Goal: Transaction & Acquisition: Purchase product/service

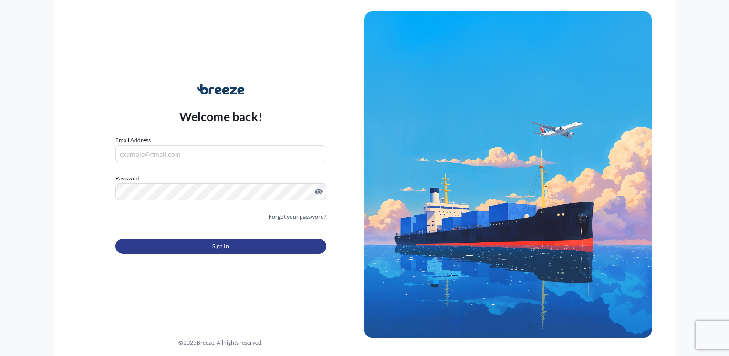
type input "[PERSON_NAME][EMAIL_ADDRESS][DOMAIN_NAME]"
click at [223, 242] on span "Sign In" at bounding box center [220, 246] width 17 height 10
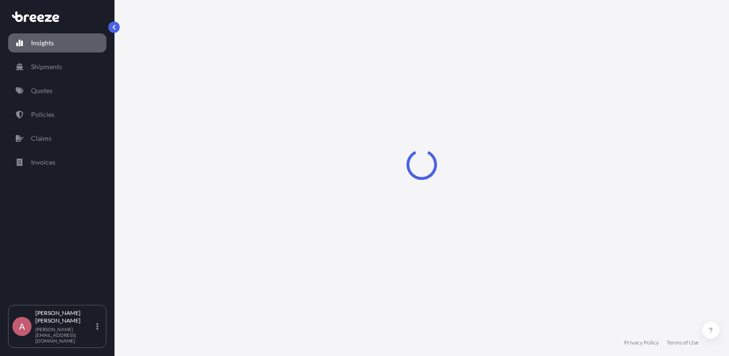
select select "2025"
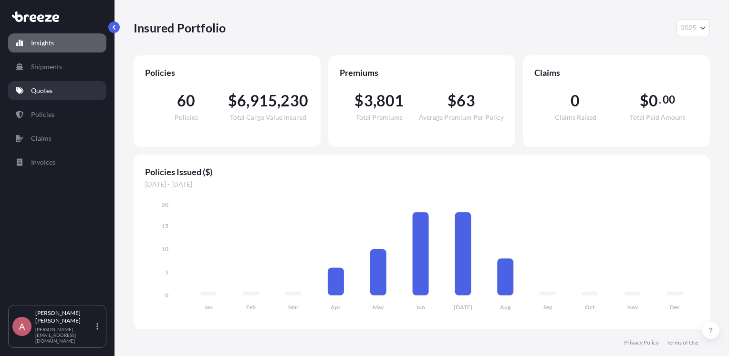
click at [48, 93] on p "Quotes" at bounding box center [41, 91] width 21 height 10
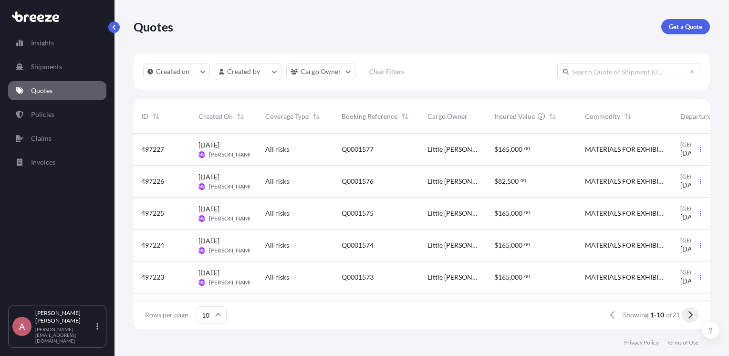
click at [689, 316] on icon at bounding box center [689, 315] width 5 height 9
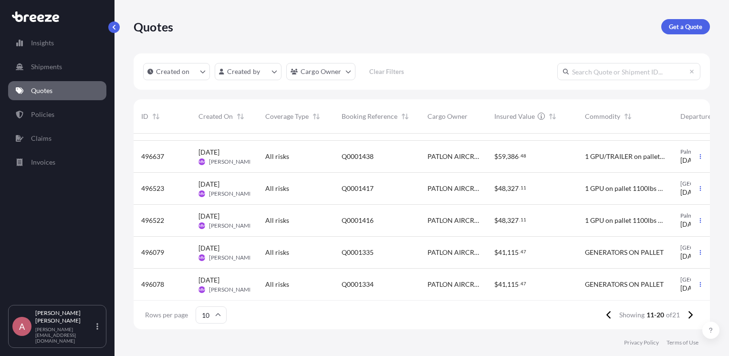
click at [595, 74] on input "text" at bounding box center [628, 71] width 143 height 17
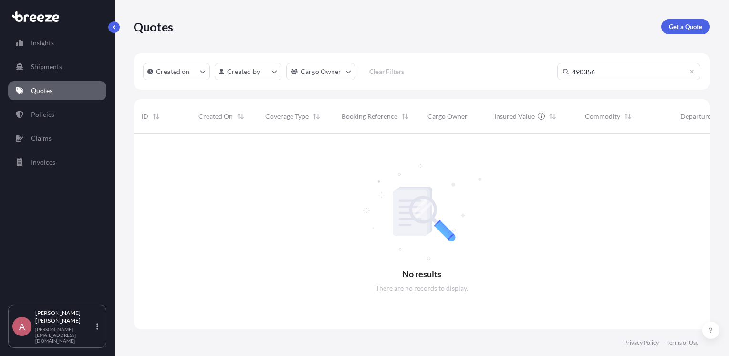
scroll to position [223, 569]
type input "490355"
click at [693, 73] on icon at bounding box center [692, 72] width 4 height 4
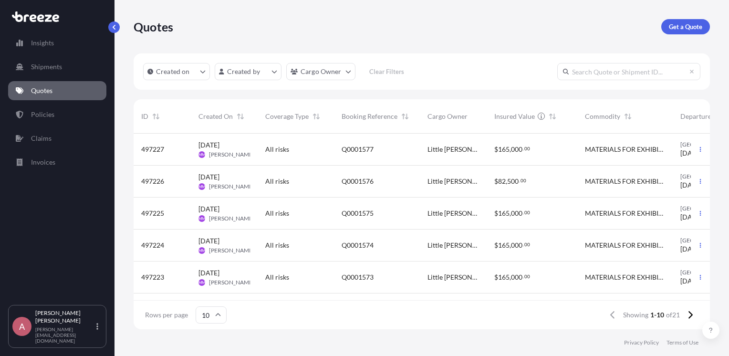
click at [41, 85] on link "Quotes" at bounding box center [57, 90] width 98 height 19
click at [688, 22] on p "Get a Quote" at bounding box center [685, 27] width 33 height 10
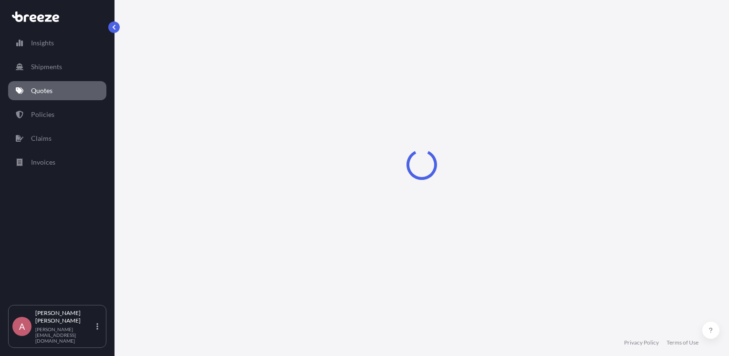
select select "Sea"
select select "1"
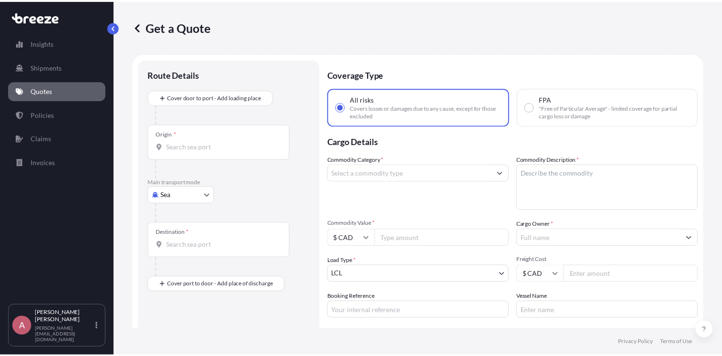
scroll to position [15, 0]
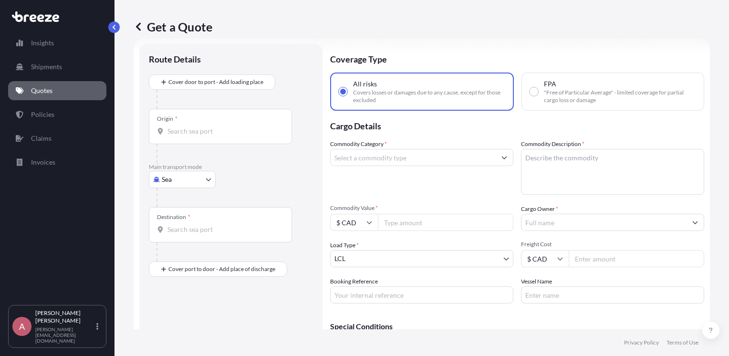
click at [178, 133] on input "Origin *" at bounding box center [223, 131] width 113 height 10
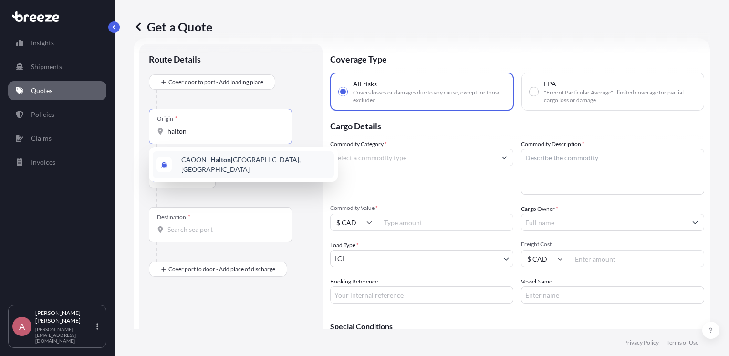
type input "halton"
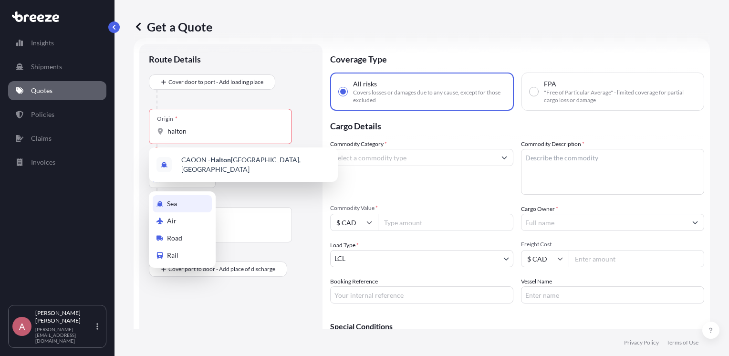
click at [200, 183] on body "1 option available. 0 options available. 1 option available. Insights Shipments…" at bounding box center [364, 178] width 729 height 356
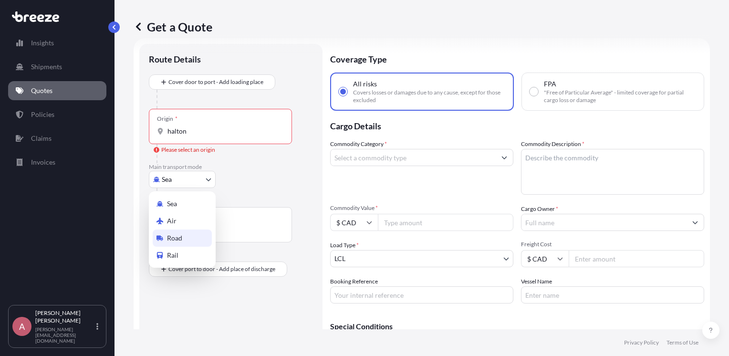
click at [167, 237] on span "Road" at bounding box center [174, 238] width 15 height 10
select select "Road"
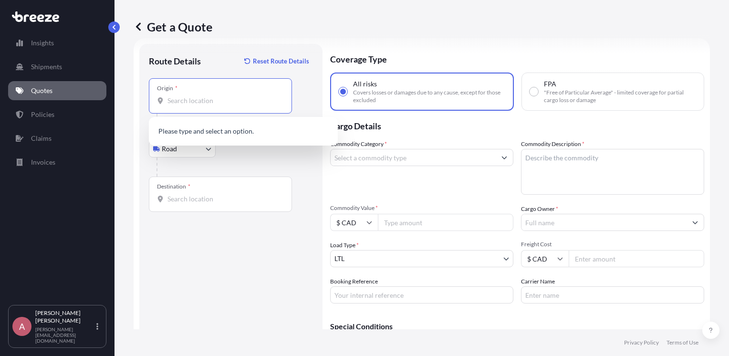
click at [196, 100] on input "Origin *" at bounding box center [223, 101] width 113 height 10
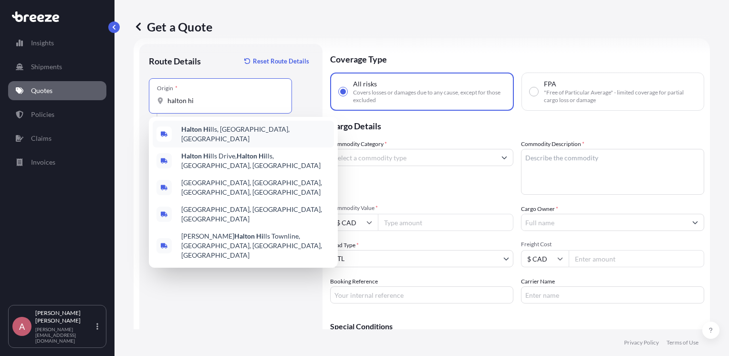
click at [212, 130] on span "Halton Hi lls, [GEOGRAPHIC_DATA], [GEOGRAPHIC_DATA]" at bounding box center [255, 133] width 149 height 19
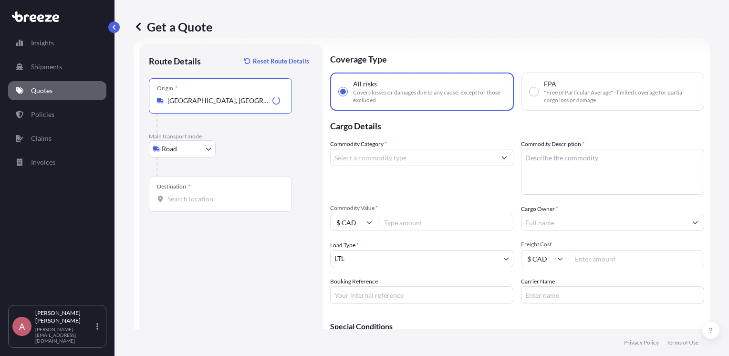
type input "[GEOGRAPHIC_DATA], [GEOGRAPHIC_DATA], [GEOGRAPHIC_DATA]"
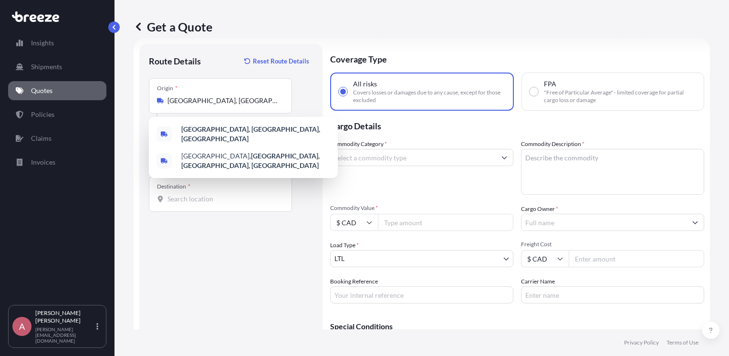
click at [188, 203] on div "Destination *" at bounding box center [220, 193] width 143 height 35
click at [188, 203] on input "Destination *" at bounding box center [223, 199] width 113 height 10
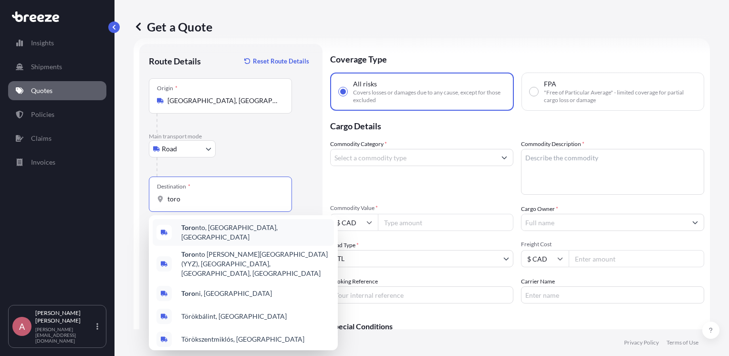
click at [211, 229] on span "Toro nto, [GEOGRAPHIC_DATA], [GEOGRAPHIC_DATA]" at bounding box center [255, 232] width 149 height 19
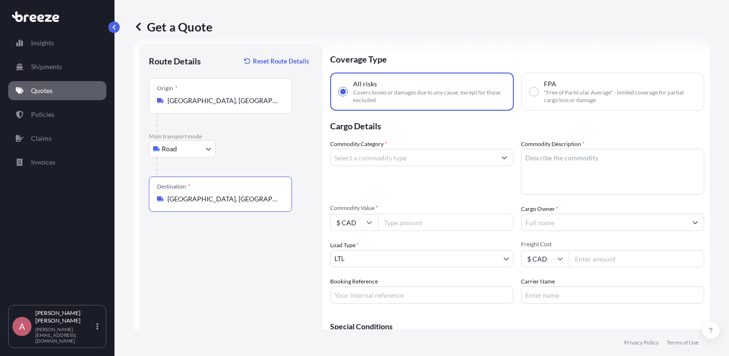
type input "[GEOGRAPHIC_DATA], [GEOGRAPHIC_DATA], [GEOGRAPHIC_DATA]"
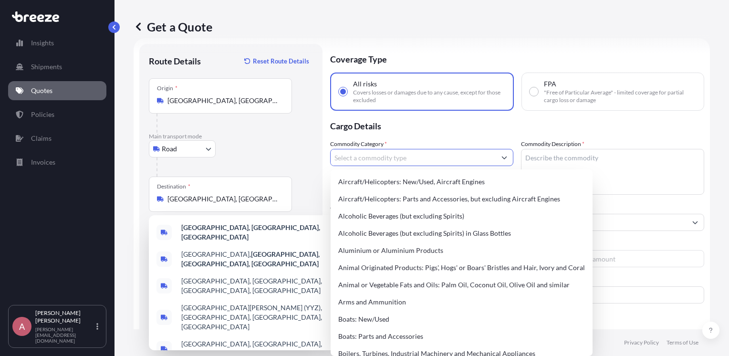
click at [451, 157] on input "Commodity Category *" at bounding box center [413, 157] width 165 height 17
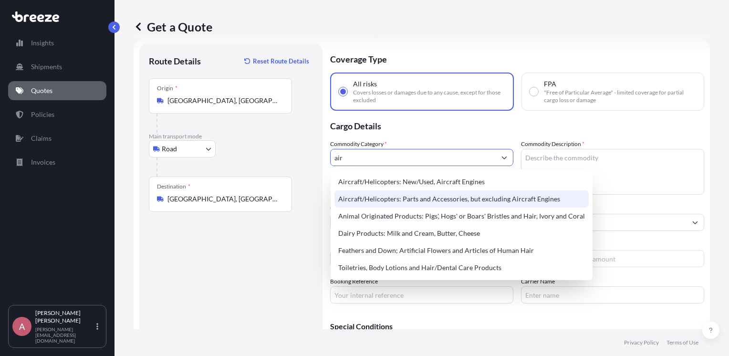
click at [443, 198] on div "Aircraft/Helicopters: Parts and Accessories, but excluding Aircraft Engines" at bounding box center [461, 198] width 254 height 17
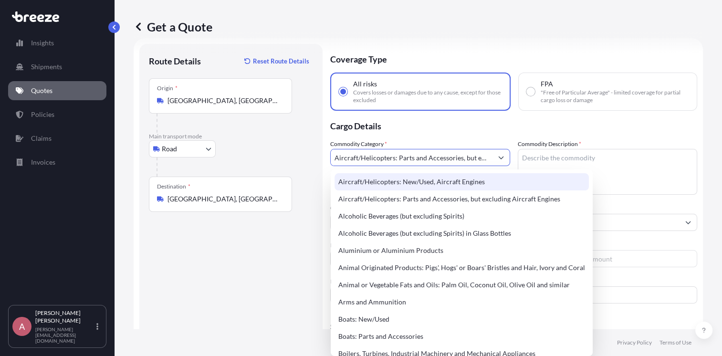
click at [487, 156] on input "Aircraft/Helicopters: Parts and Accessories, but excluding Aircraft Engines" at bounding box center [412, 157] width 162 height 17
click at [485, 156] on input "Aircraft/Helicopters: Parts and Accessories, but excluding Aircraft Engines" at bounding box center [412, 157] width 162 height 17
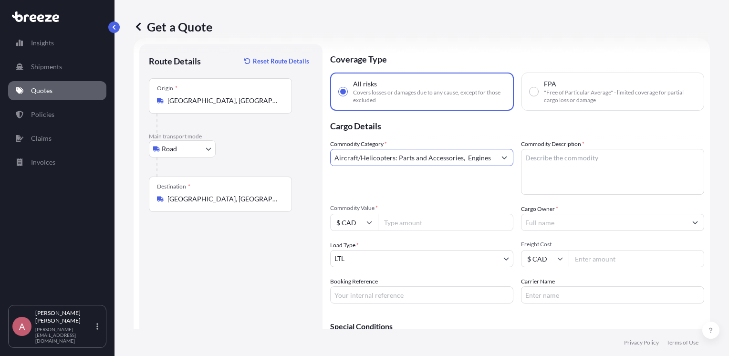
scroll to position [0, 0]
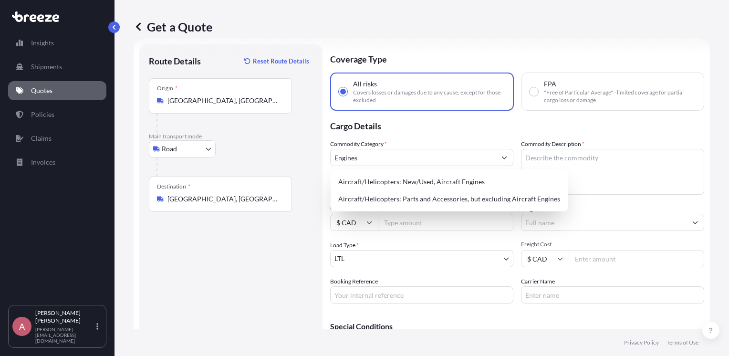
click at [407, 146] on div "Commodity Category * Engines" at bounding box center [421, 166] width 183 height 55
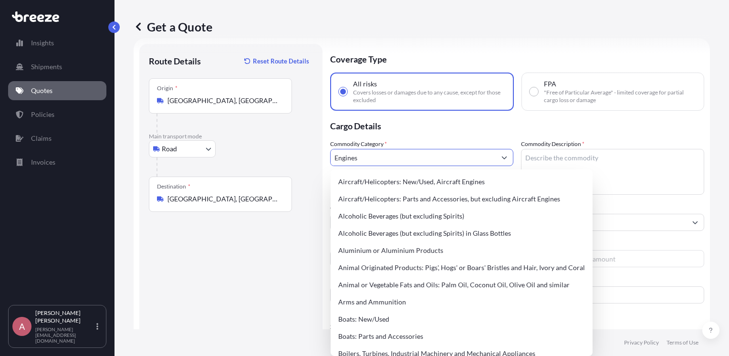
click at [377, 159] on input "Engines" at bounding box center [413, 157] width 165 height 17
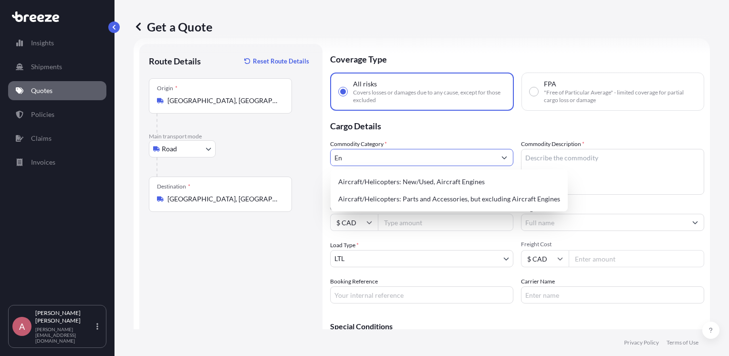
type input "E"
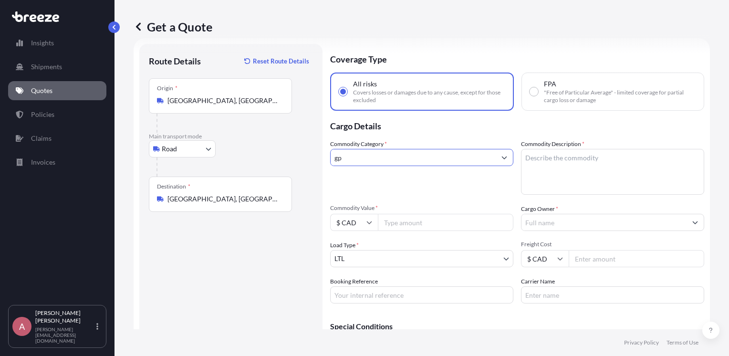
type input "g"
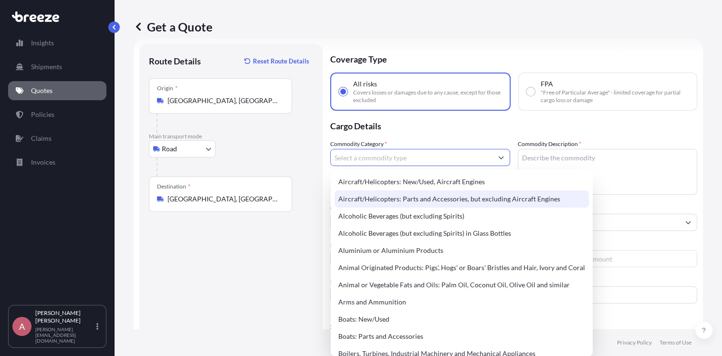
click at [383, 202] on div "Aircraft/Helicopters: Parts and Accessories, but excluding Aircraft Engines" at bounding box center [461, 198] width 254 height 17
type input "Aircraft/Helicopters: Parts and Accessories, but excluding Aircraft Engines"
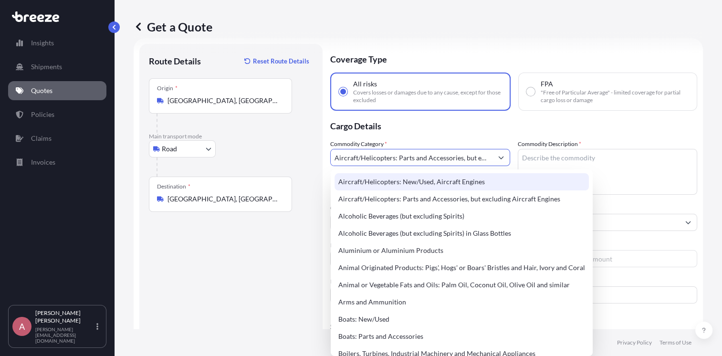
click at [537, 159] on textarea "Commodity Description *" at bounding box center [608, 172] width 180 height 46
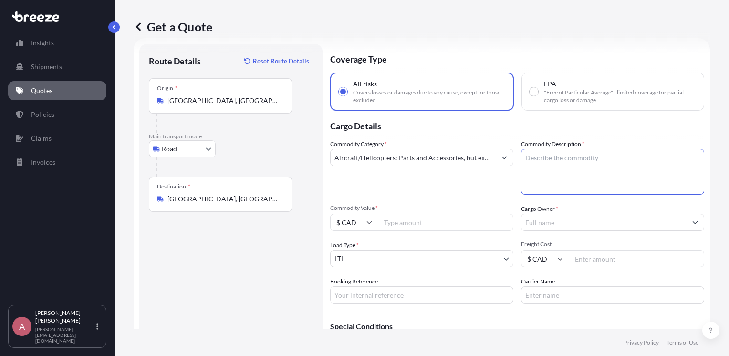
paste textarea "1 GPU/TRAILER on pallet"
type textarea "1 GPU/TRAILER on pallet"
click at [446, 226] on input "Commodity Value *" at bounding box center [445, 222] width 135 height 17
type input "56000"
click at [539, 224] on input "Cargo Owner *" at bounding box center [603, 222] width 165 height 17
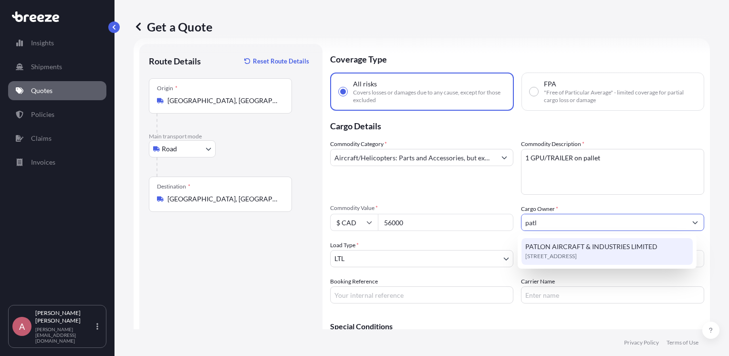
click at [554, 252] on span "[STREET_ADDRESS]" at bounding box center [551, 256] width 52 height 10
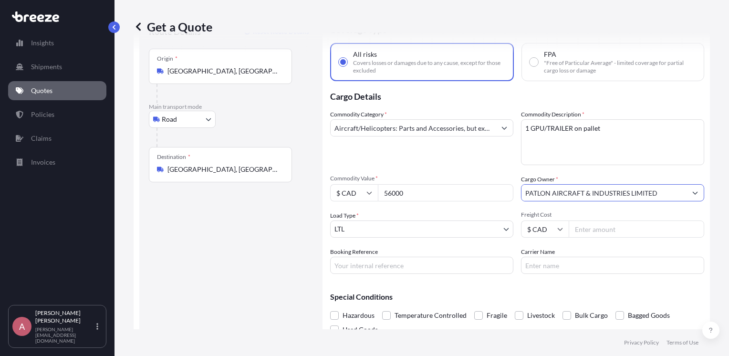
scroll to position [50, 0]
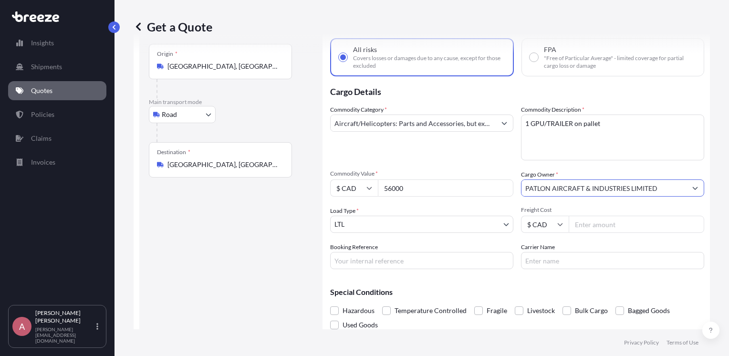
type input "PATLON AIRCRAFT & INDUSTRIES LIMITED"
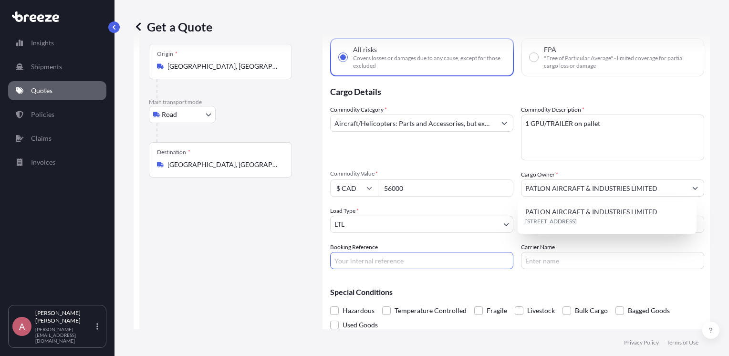
click at [341, 255] on input "Booking Reference" at bounding box center [421, 260] width 183 height 17
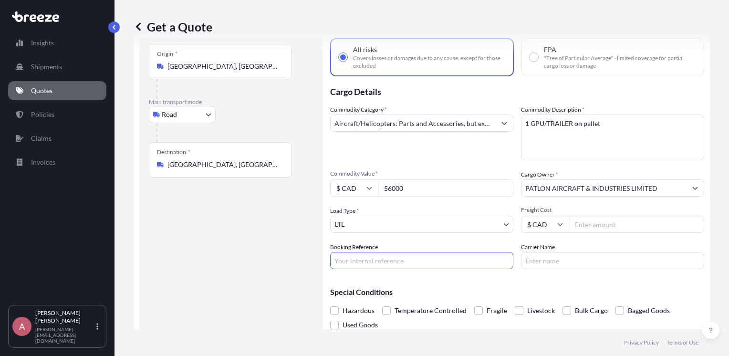
paste input "0456543"
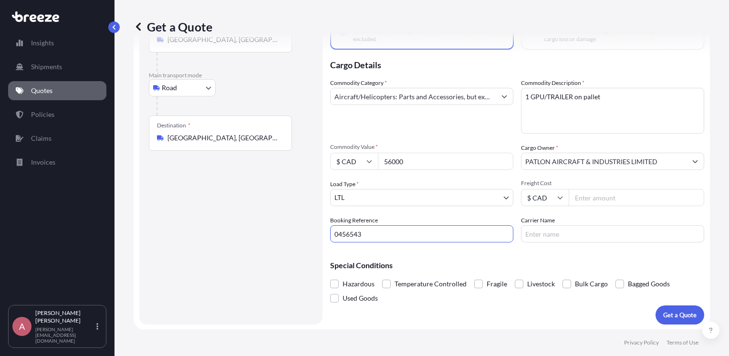
type input "0456543"
click at [666, 314] on p "Get a Quote" at bounding box center [679, 315] width 33 height 10
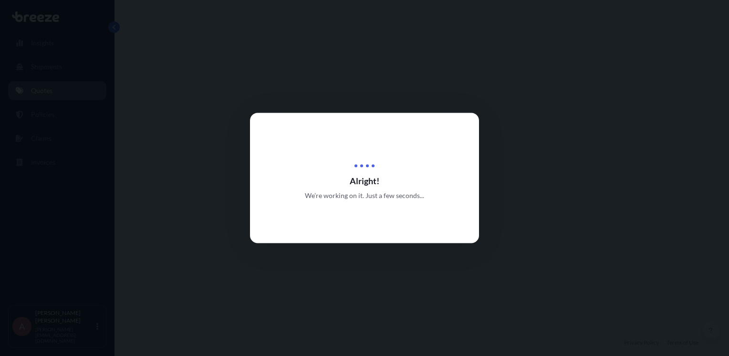
select select "Road"
select select "1"
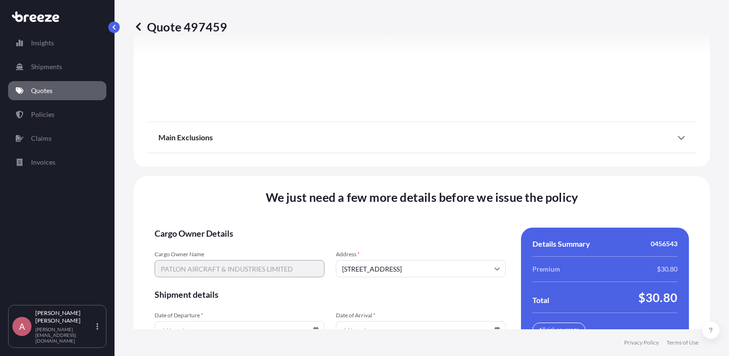
scroll to position [1356, 0]
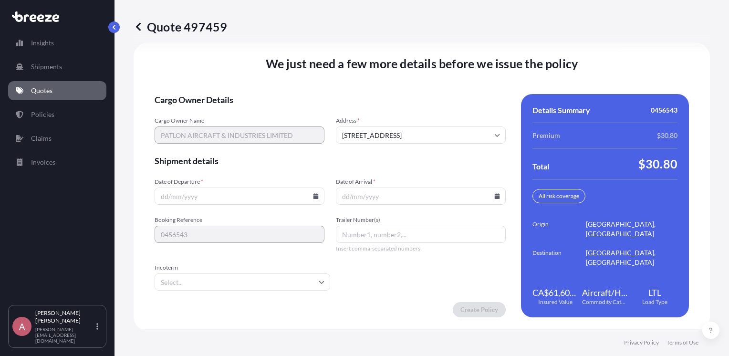
click at [314, 194] on icon at bounding box center [316, 196] width 6 height 6
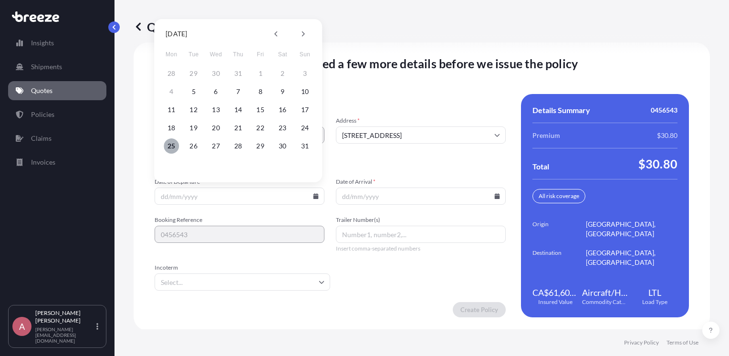
click at [169, 144] on button "25" at bounding box center [171, 145] width 15 height 15
type input "[DATE]"
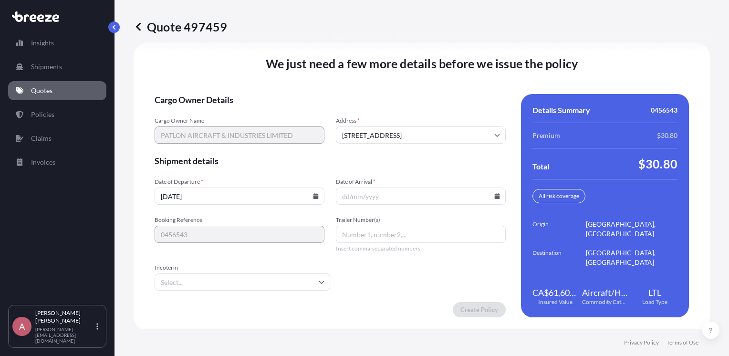
click at [494, 193] on icon at bounding box center [497, 196] width 6 height 6
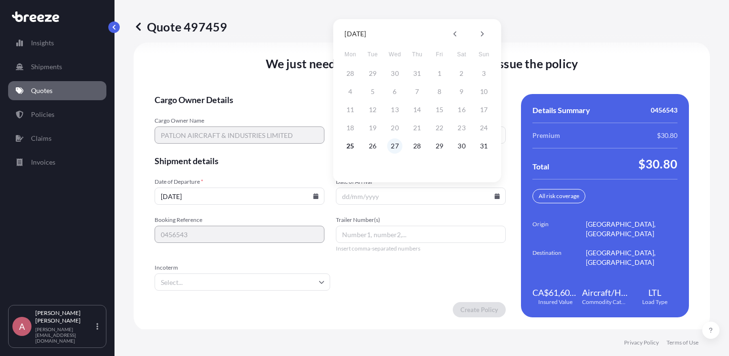
click at [393, 148] on button "27" at bounding box center [394, 145] width 15 height 15
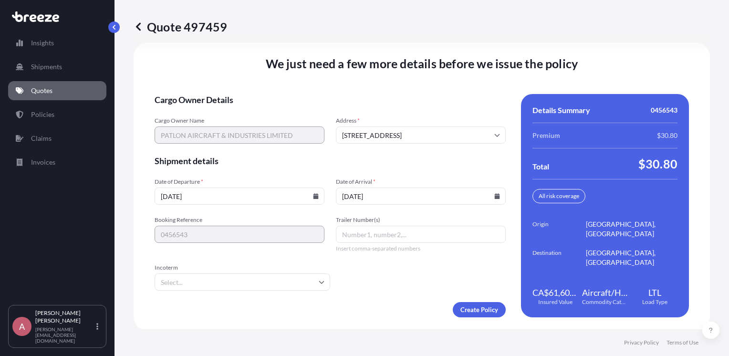
click at [495, 195] on icon at bounding box center [497, 196] width 5 height 6
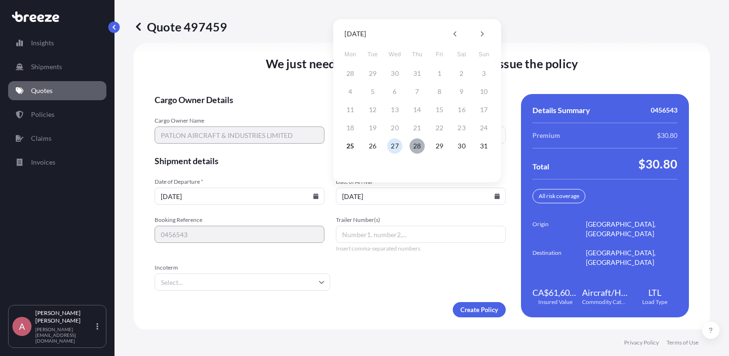
click at [414, 139] on button "28" at bounding box center [416, 145] width 15 height 15
type input "[DATE]"
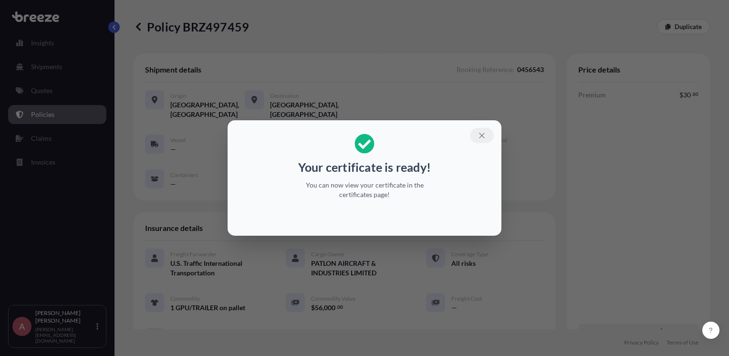
click at [483, 132] on icon "button" at bounding box center [481, 135] width 9 height 9
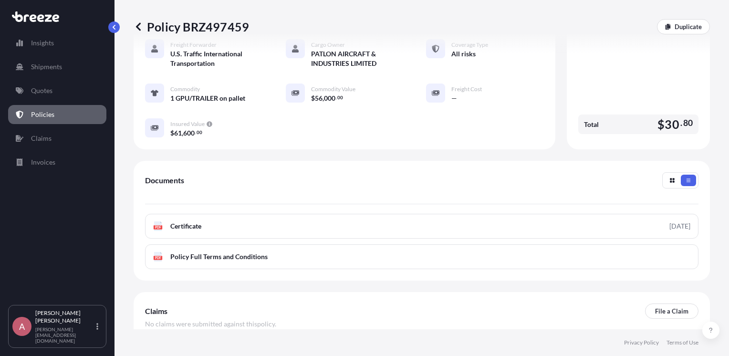
scroll to position [251, 0]
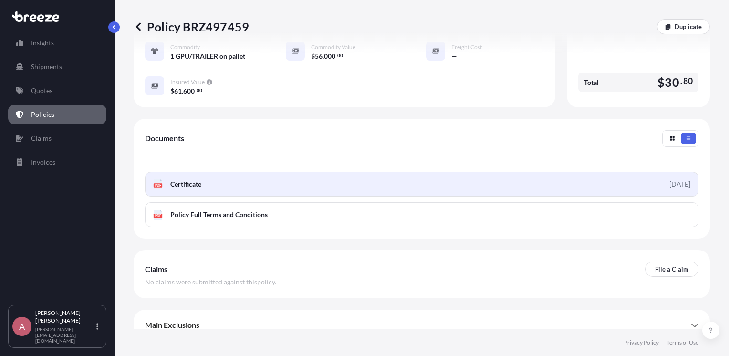
click at [327, 172] on link "PDF Certificate [DATE]" at bounding box center [421, 184] width 553 height 25
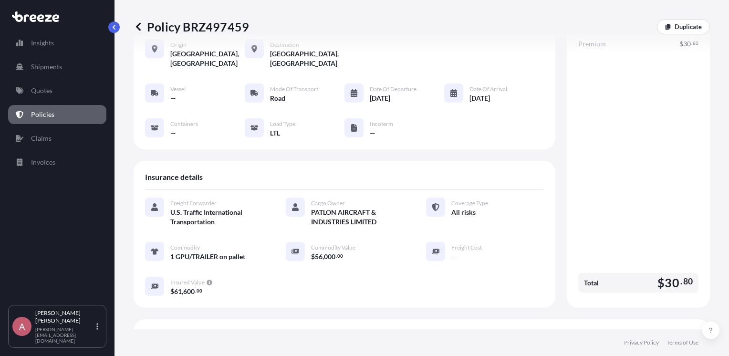
scroll to position [0, 0]
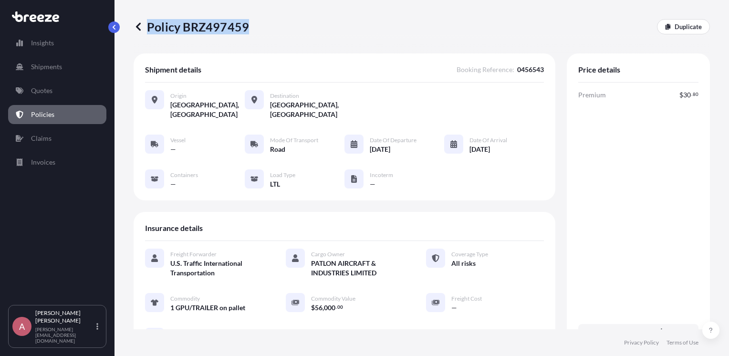
drag, startPoint x: 250, startPoint y: 22, endPoint x: 245, endPoint y: 26, distance: 6.5
click at [245, 26] on div "Policy BRZ497459 Duplicate" at bounding box center [422, 26] width 576 height 15
copy p "Policy BRZ497459"
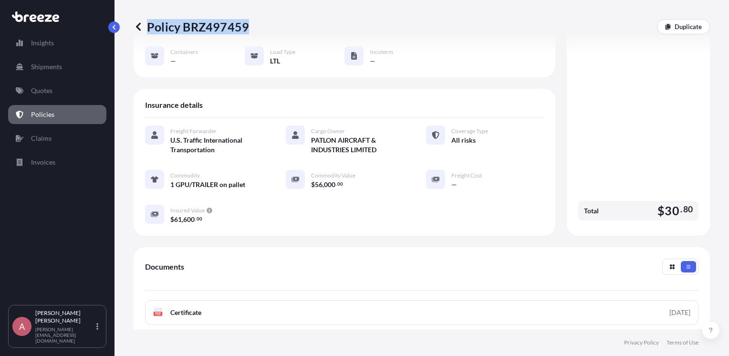
scroll to position [124, 0]
click at [596, 200] on div "Total $ 30 . 80" at bounding box center [638, 210] width 120 height 20
